Goal: Complete application form: Complete application form

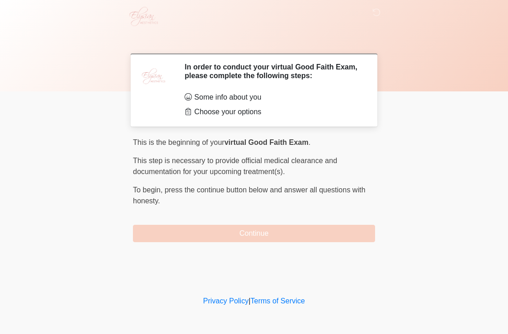
click at [247, 233] on button "Continue" at bounding box center [254, 233] width 242 height 17
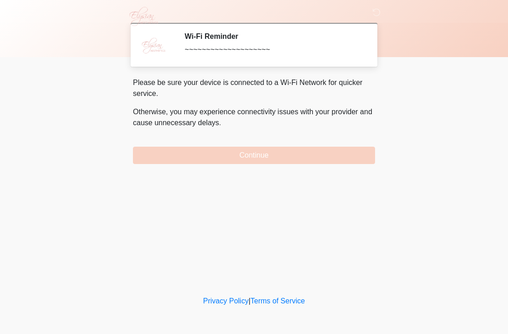
click at [257, 155] on button "Continue" at bounding box center [254, 155] width 242 height 17
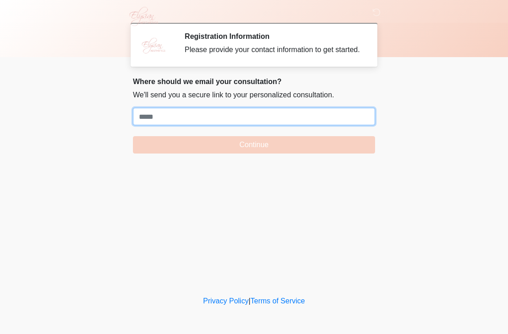
click at [152, 123] on input "Where should we email your treatment plan?" at bounding box center [254, 116] width 242 height 17
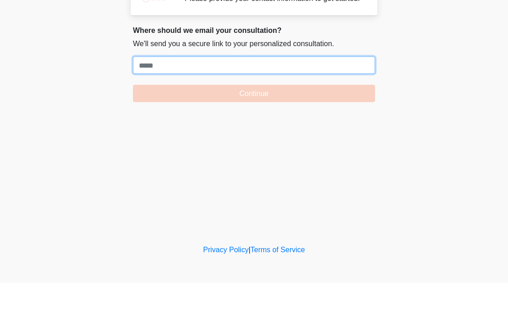
paste input "**********"
type input "**********"
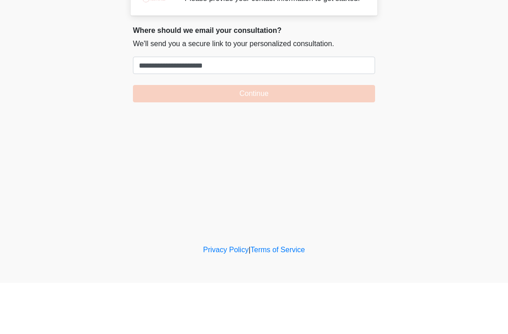
click at [255, 136] on button "Continue" at bounding box center [254, 144] width 242 height 17
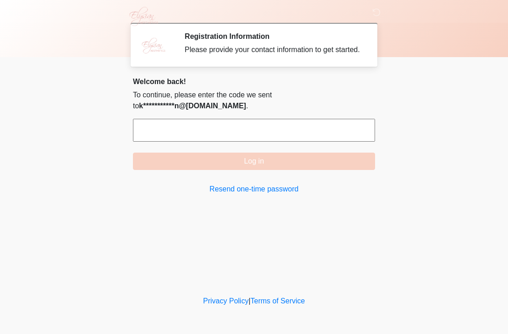
click at [313, 142] on input "text" at bounding box center [254, 130] width 242 height 23
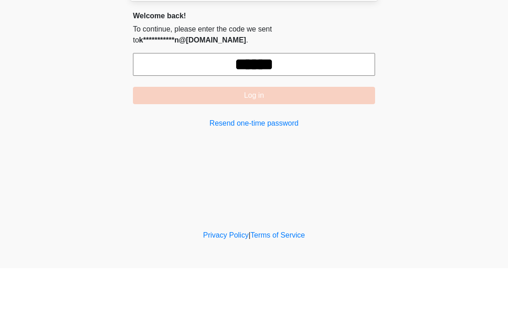
type input "******"
click at [387, 122] on div "‎ ‎ ‎ ‎ Registration Information Please provide your contact information to get…" at bounding box center [254, 147] width 274 height 276
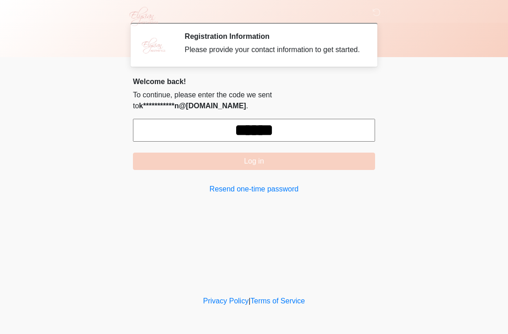
click at [304, 167] on button "Log in" at bounding box center [254, 161] width 242 height 17
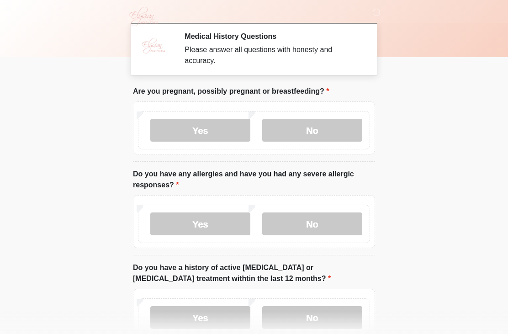
click at [328, 119] on label "No" at bounding box center [312, 130] width 100 height 23
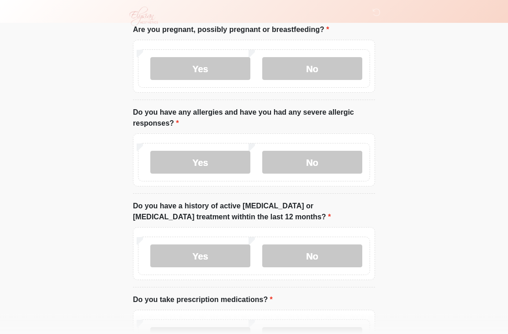
scroll to position [67, 0]
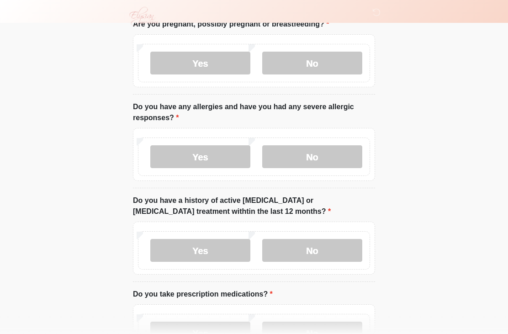
click at [322, 154] on label "No" at bounding box center [312, 156] width 100 height 23
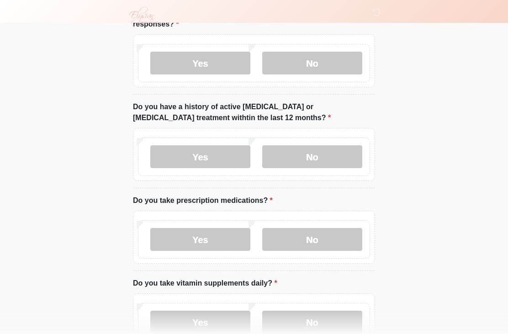
click at [333, 164] on label "No" at bounding box center [312, 157] width 100 height 23
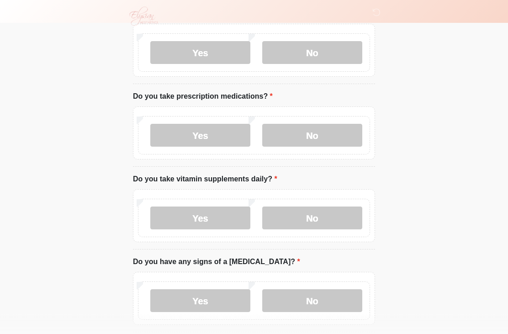
click at [330, 130] on label "No" at bounding box center [312, 135] width 100 height 23
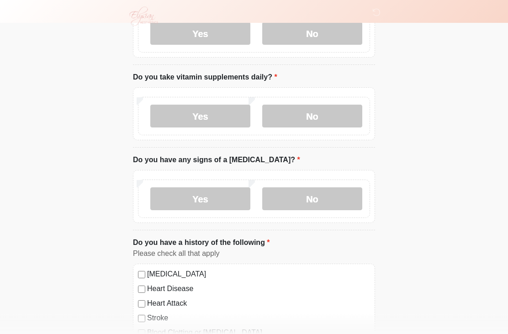
click at [328, 117] on label "No" at bounding box center [312, 116] width 100 height 23
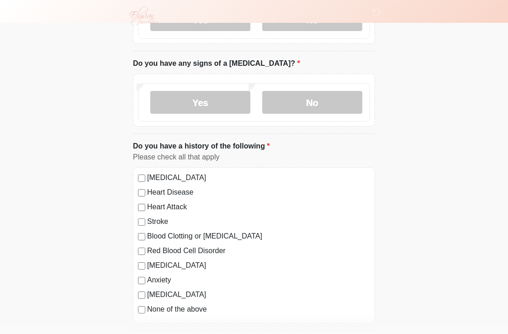
click at [336, 99] on label "No" at bounding box center [312, 102] width 100 height 23
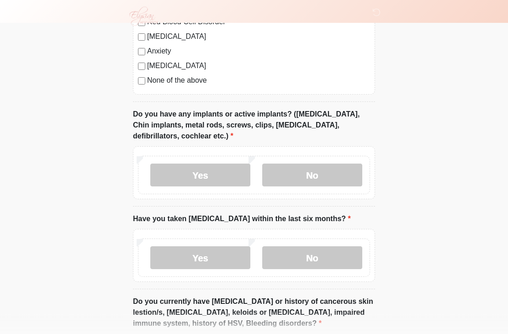
scroll to position [692, 0]
click at [336, 171] on label "No" at bounding box center [312, 175] width 100 height 23
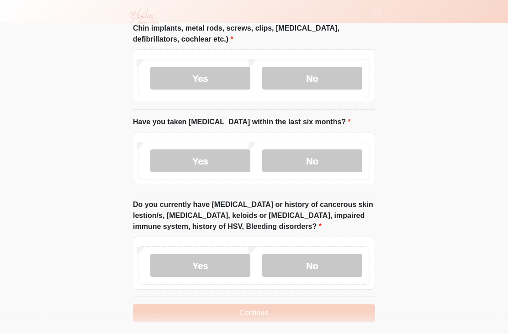
click at [331, 155] on label "No" at bounding box center [312, 160] width 100 height 23
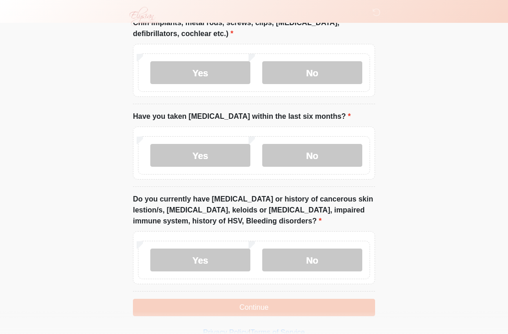
click at [335, 259] on label "No" at bounding box center [312, 260] width 100 height 23
click at [334, 306] on button "Continue" at bounding box center [254, 307] width 242 height 17
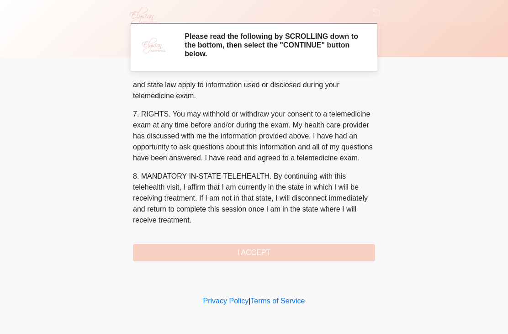
scroll to position [379, 0]
click at [299, 254] on button "I ACCEPT" at bounding box center [254, 252] width 242 height 17
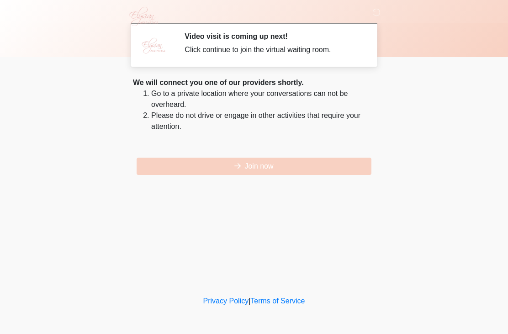
click at [318, 166] on button "Join now" at bounding box center [254, 166] width 235 height 17
